Goal: Information Seeking & Learning: Learn about a topic

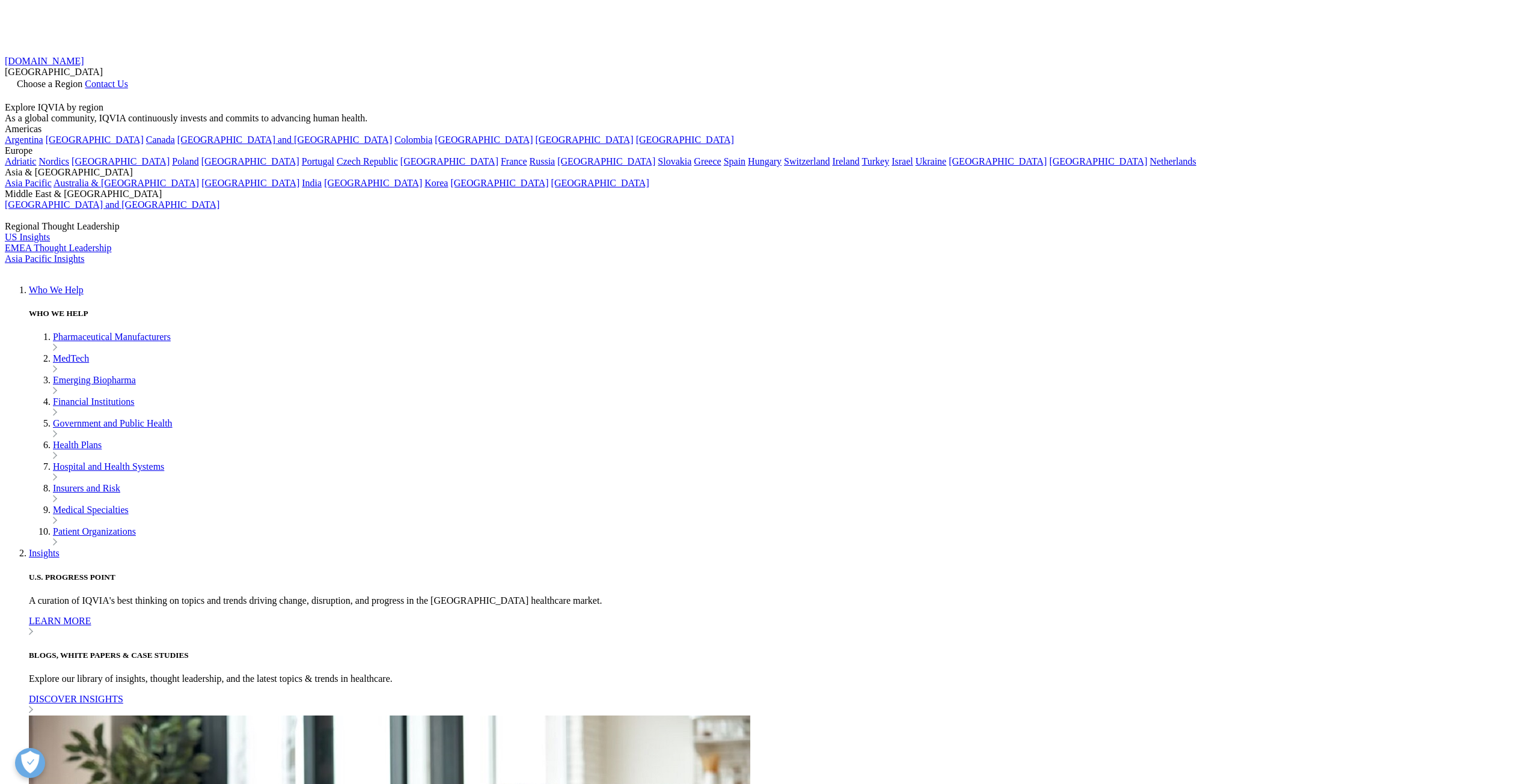
scroll to position [326, 709]
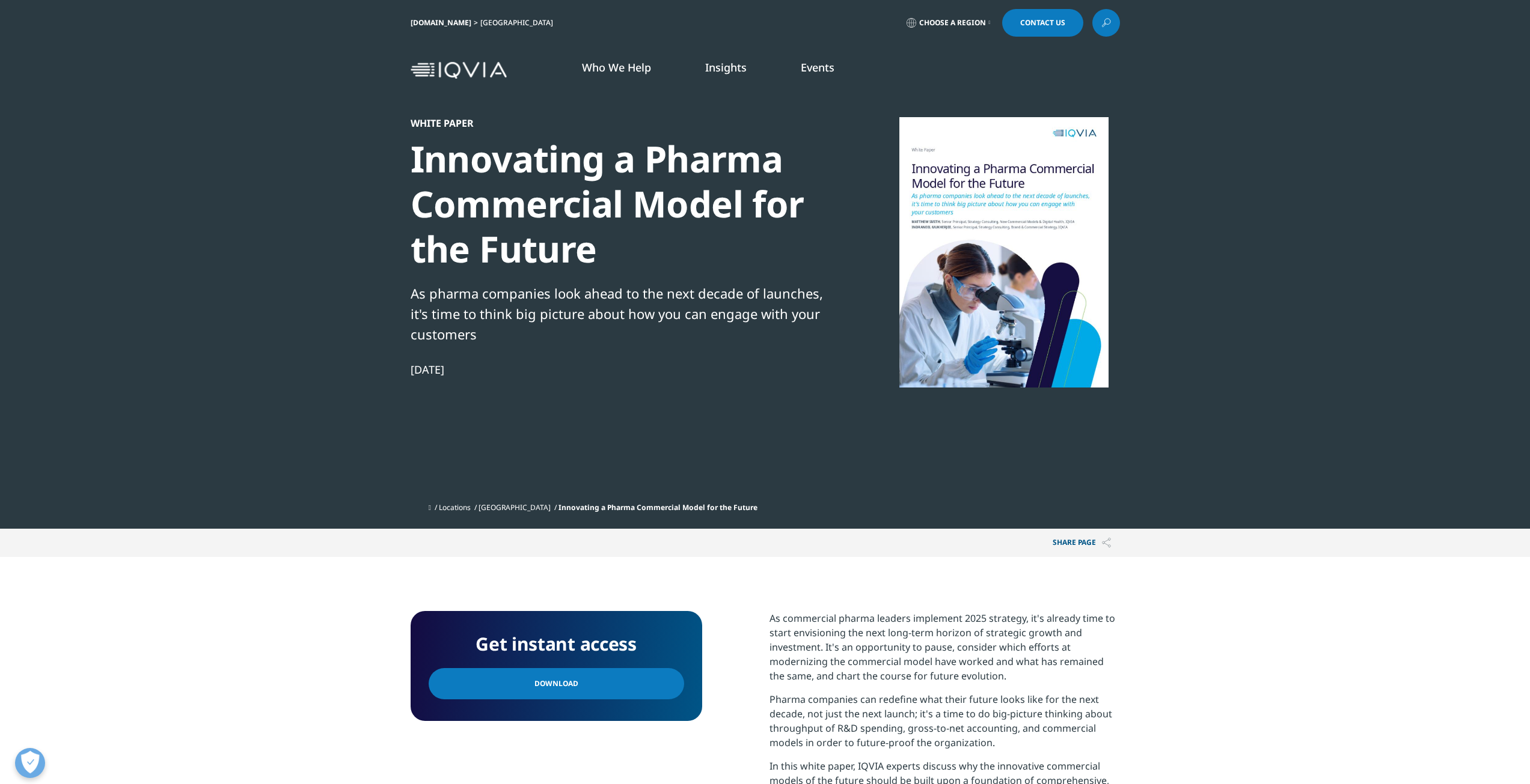
scroll to position [326, 709]
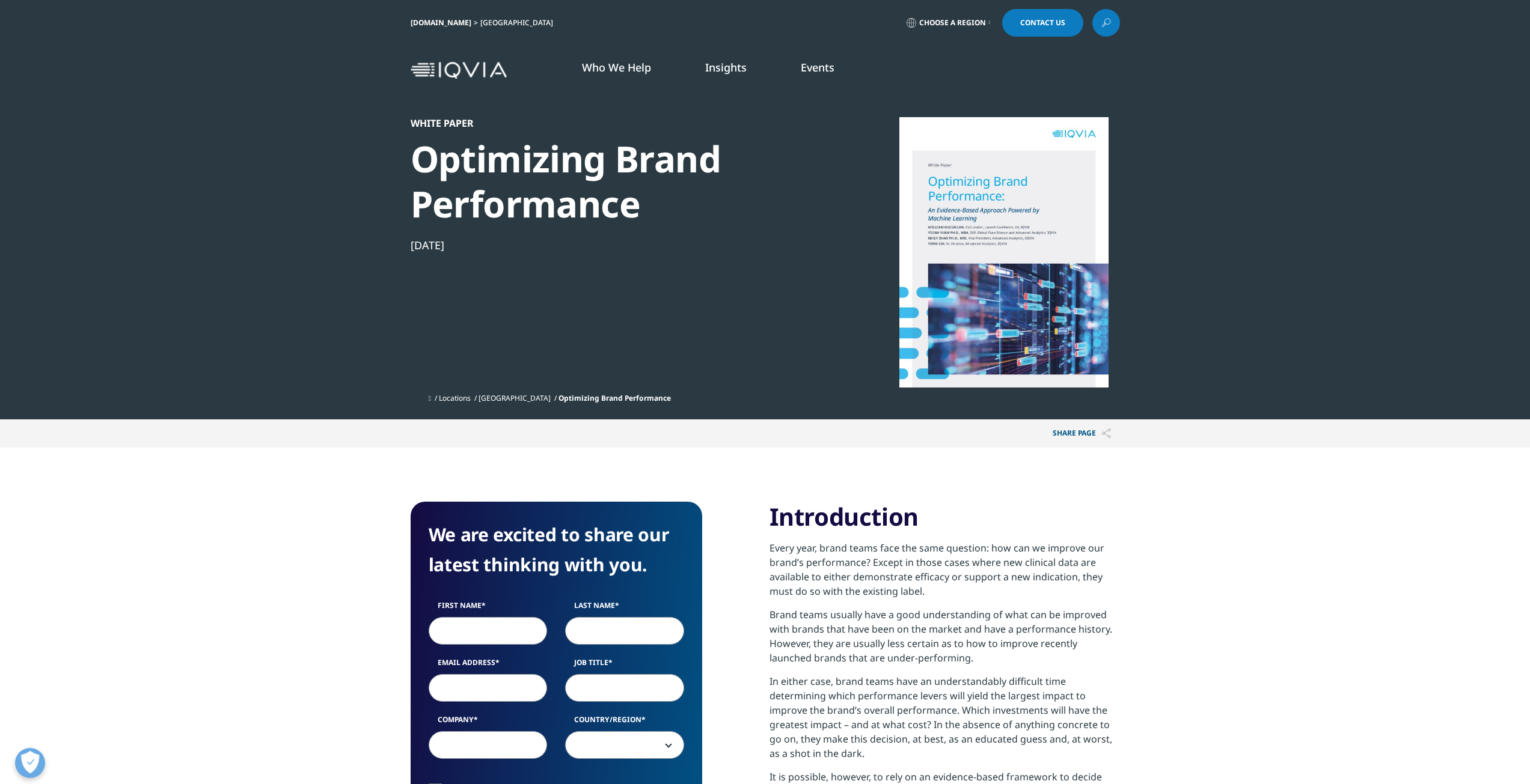
scroll to position [465, 709]
